Goal: Book appointment/travel/reservation

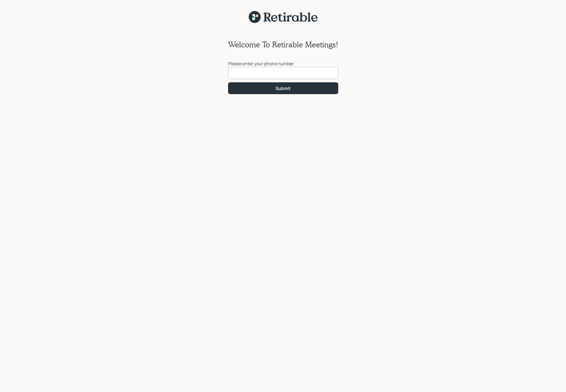
click at [312, 72] on input at bounding box center [283, 73] width 110 height 12
type input "[PHONE_NUMBER]"
click at [288, 87] on div "Submit" at bounding box center [282, 88] width 15 height 6
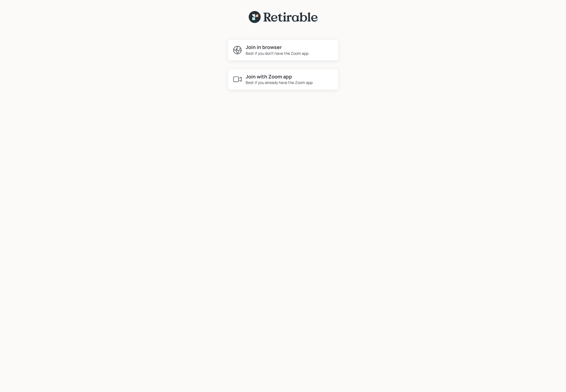
click at [283, 79] on h4 "Join with Zoom app" at bounding box center [279, 77] width 67 height 6
